Goal: Task Accomplishment & Management: Manage account settings

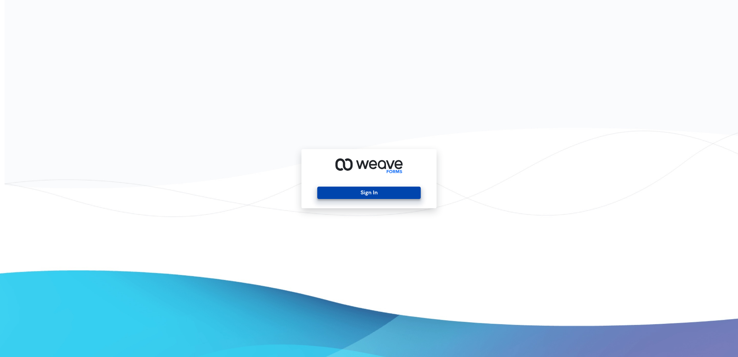
click at [377, 195] on button "Sign In" at bounding box center [368, 193] width 103 height 12
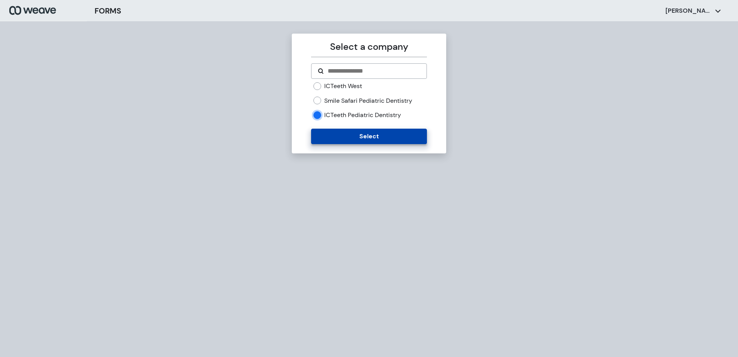
click at [324, 134] on button "Select" at bounding box center [368, 136] width 115 height 15
